Goal: Use online tool/utility: Utilize a website feature to perform a specific function

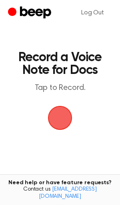
click at [60, 117] on span "button" at bounding box center [60, 118] width 22 height 22
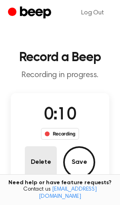
click at [48, 152] on button "Delete" at bounding box center [41, 162] width 32 height 32
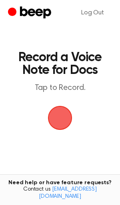
click at [63, 121] on span "button" at bounding box center [60, 118] width 22 height 22
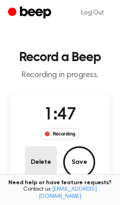
click at [48, 162] on button "Delete" at bounding box center [41, 162] width 32 height 32
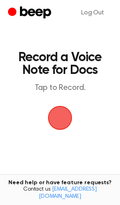
click at [58, 117] on span "button" at bounding box center [60, 118] width 22 height 22
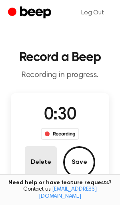
click at [43, 161] on button "Delete" at bounding box center [41, 162] width 32 height 32
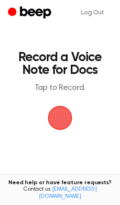
click at [58, 124] on span "button" at bounding box center [60, 118] width 22 height 22
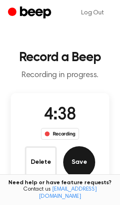
click at [74, 163] on button "Save" at bounding box center [79, 162] width 32 height 32
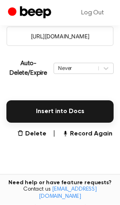
scroll to position [107, 0]
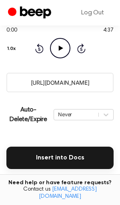
click at [60, 82] on input "https://beep.audio/rZhfnXj" at bounding box center [59, 83] width 107 height 20
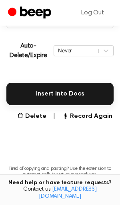
scroll to position [220, 0]
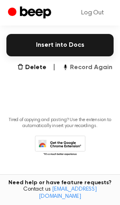
click at [87, 68] on button "Record Again" at bounding box center [87, 68] width 50 height 10
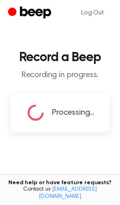
scroll to position [0, 0]
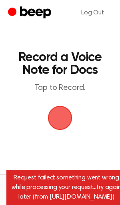
click at [57, 122] on span "button" at bounding box center [60, 118] width 22 height 22
click at [62, 118] on span "button" at bounding box center [60, 117] width 29 height 29
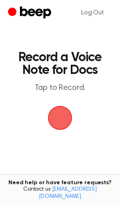
click at [62, 125] on span "button" at bounding box center [60, 118] width 22 height 22
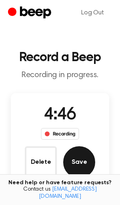
click at [78, 162] on button "Save" at bounding box center [79, 162] width 32 height 32
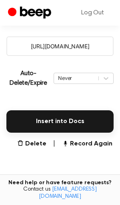
scroll to position [107, 0]
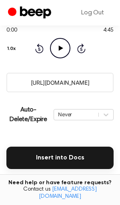
click at [62, 84] on input "[URL][DOMAIN_NAME]" at bounding box center [59, 83] width 107 height 20
